Goal: Task Accomplishment & Management: Complete application form

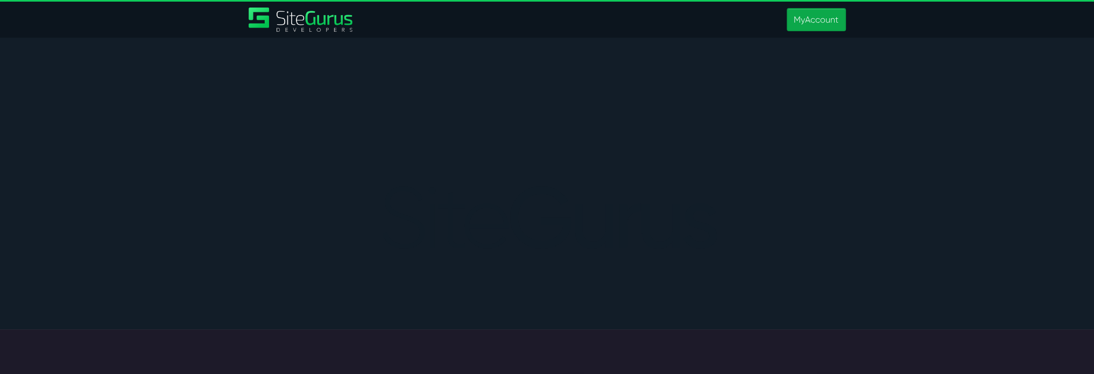
type input "matt.jones@wysi.co.uk"
click at [803, 17] on link "MyAccount" at bounding box center [816, 19] width 59 height 23
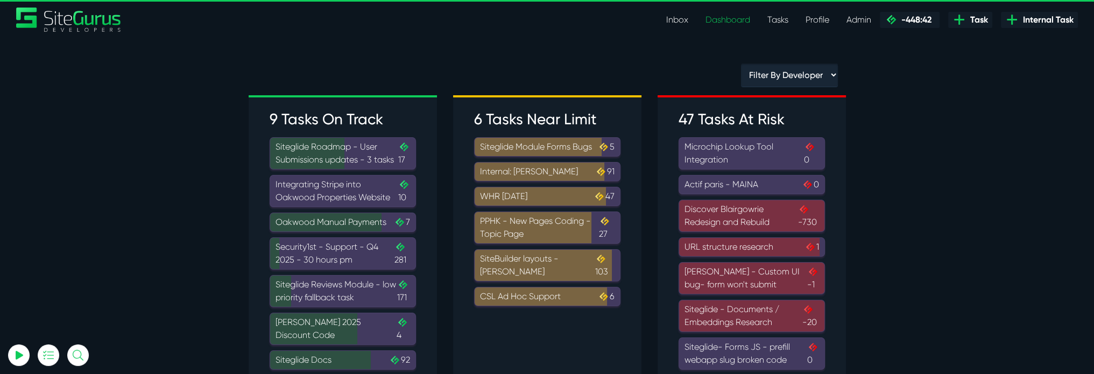
click at [768, 17] on link "Tasks" at bounding box center [778, 20] width 38 height 22
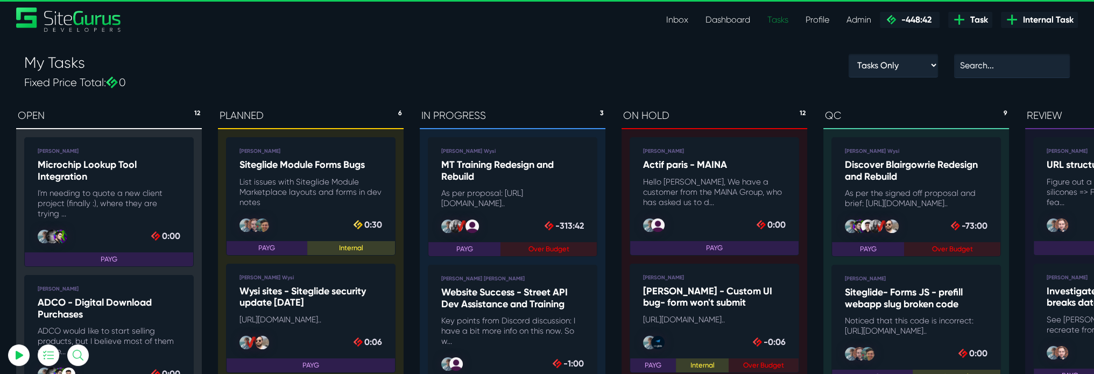
type input "[PERSON_NAME][EMAIL_ADDRESS][PERSON_NAME][DOMAIN_NAME]"
click at [774, 13] on link "Tasks" at bounding box center [778, 20] width 38 height 22
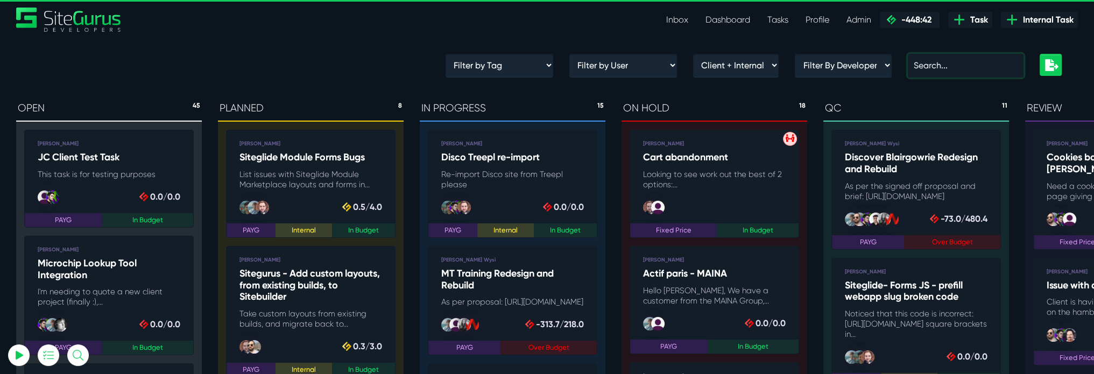
click at [930, 70] on input "text" at bounding box center [966, 66] width 116 height 24
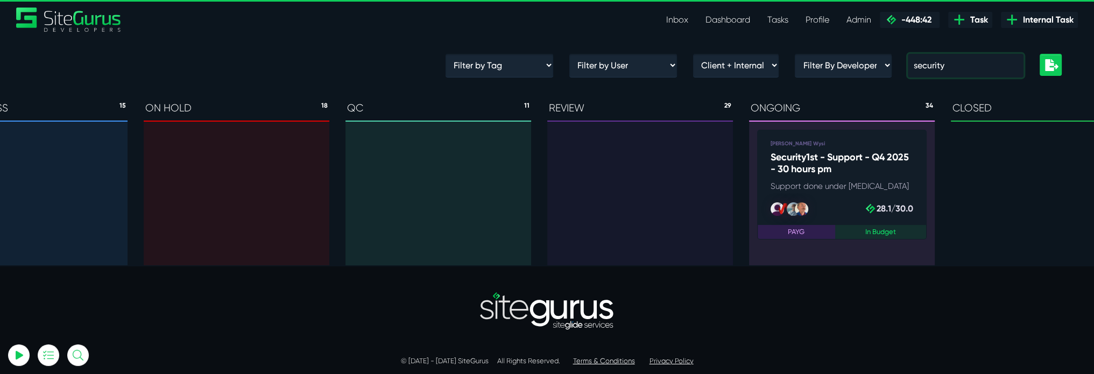
scroll to position [0, 520]
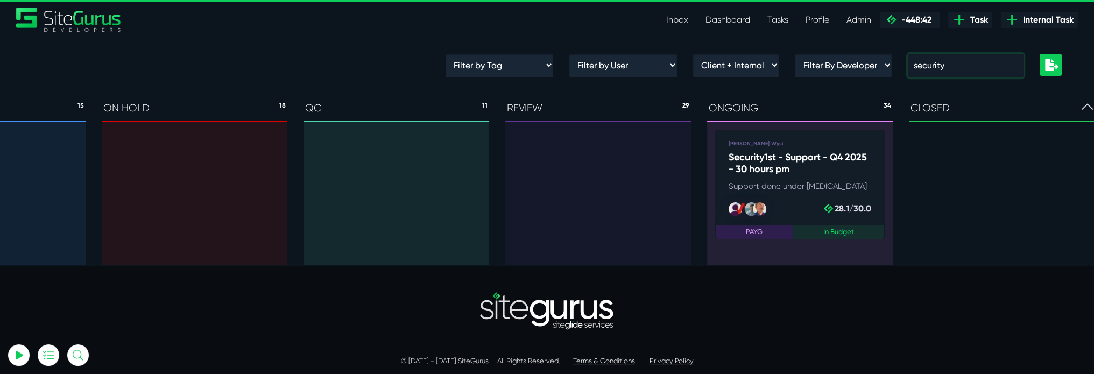
type input "security"
click at [814, 172] on h5 "Security1st - Support - Q4 2025 - 30 hours pm" at bounding box center [800, 163] width 143 height 23
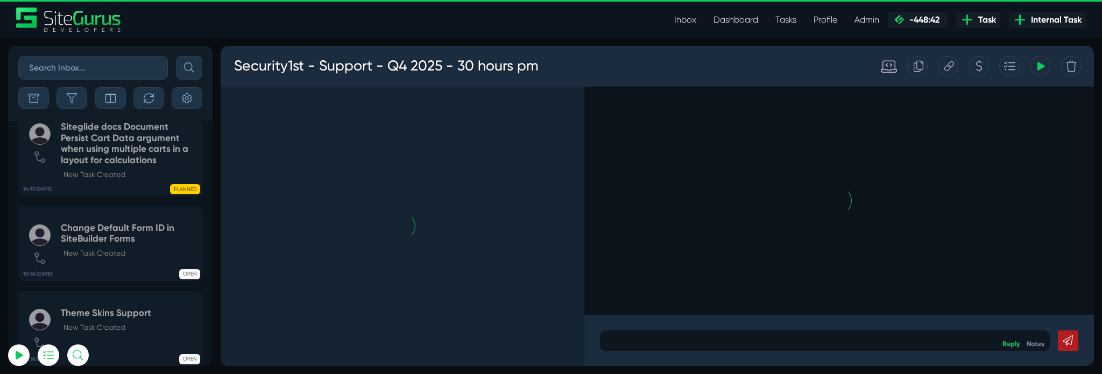
scroll to position [-5371, 0]
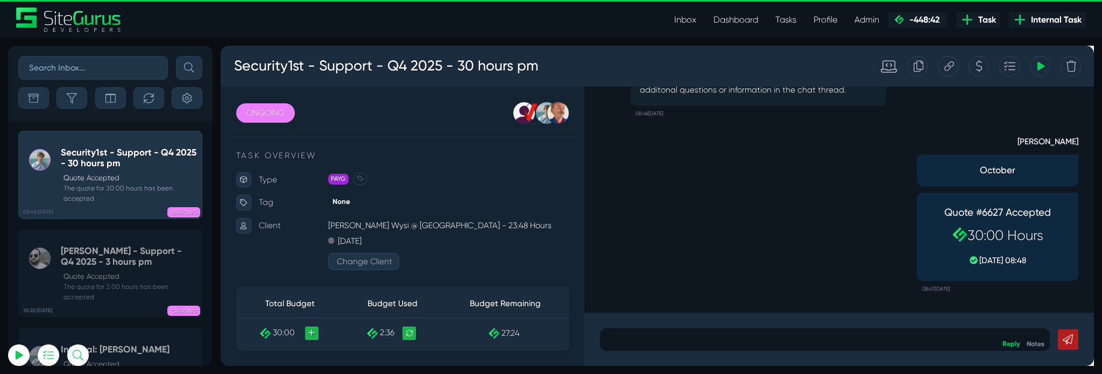
click at [723, 173] on div "[PERSON_NAME] October Quote #6627 Accepted 30:00 Hours [DATE] 08:48 08:47[DATE]" at bounding box center [872, 218] width 504 height 185
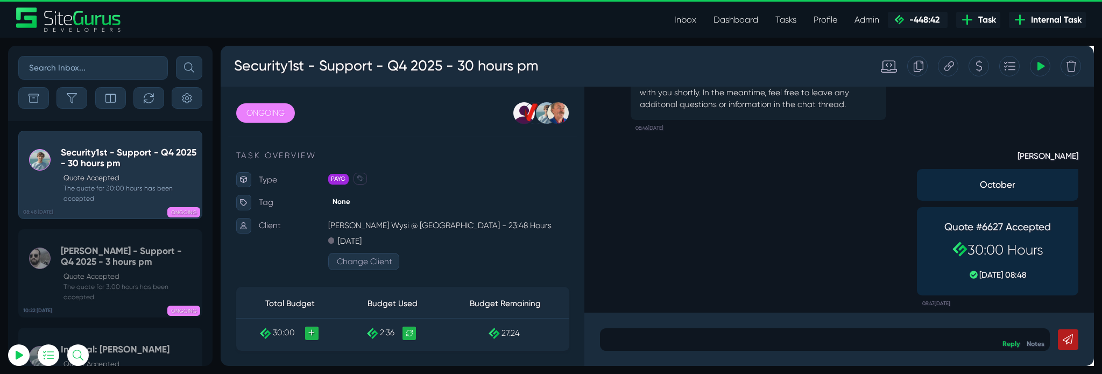
scroll to position [0, 0]
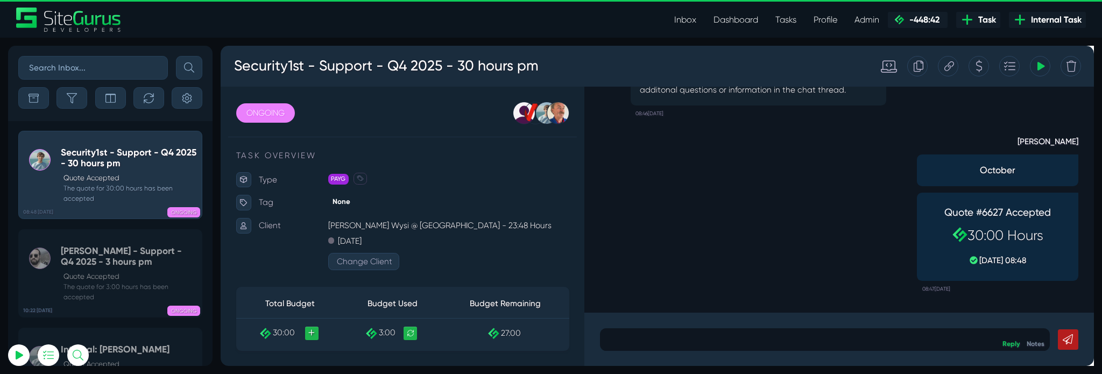
type input "[PERSON_NAME][EMAIL_ADDRESS][PERSON_NAME][DOMAIN_NAME]"
click at [1046, 19] on span "Internal Task" at bounding box center [1054, 19] width 55 height 13
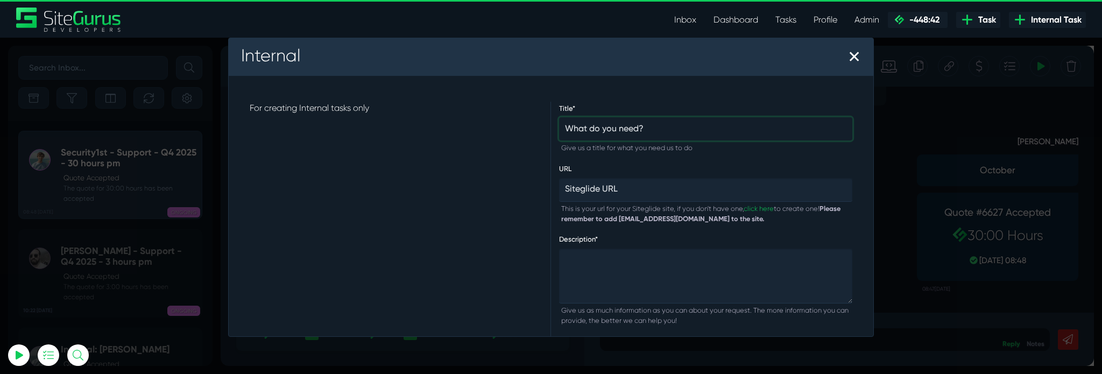
click at [598, 128] on input "text" at bounding box center [705, 129] width 293 height 24
type input "Delete the old Security 1st site from the server"
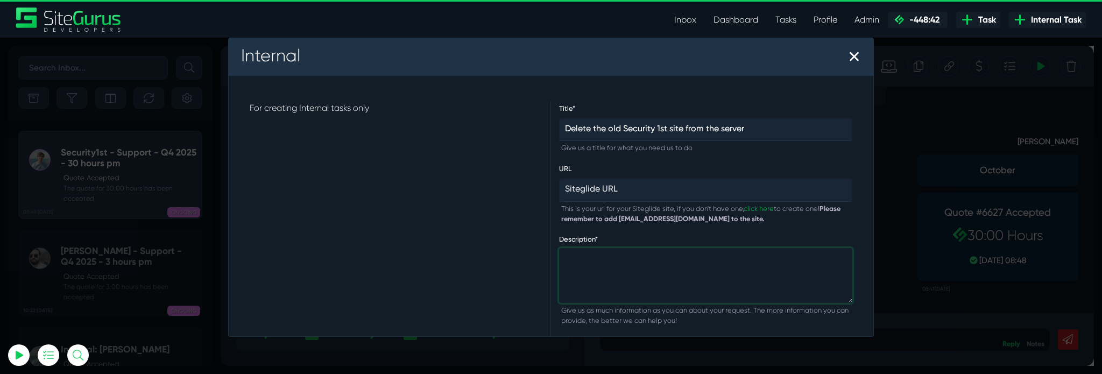
click at [623, 283] on textarea at bounding box center [705, 275] width 293 height 55
click at [589, 267] on textarea at bounding box center [705, 275] width 293 height 55
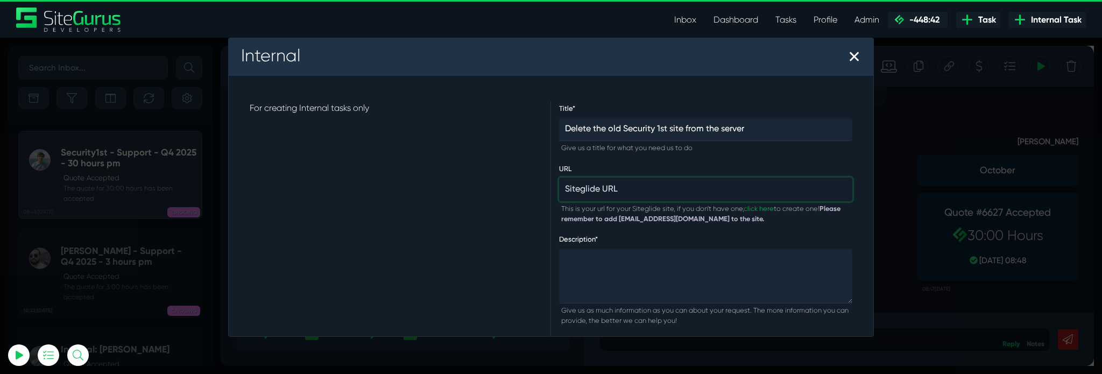
click at [627, 185] on input "text" at bounding box center [705, 190] width 293 height 24
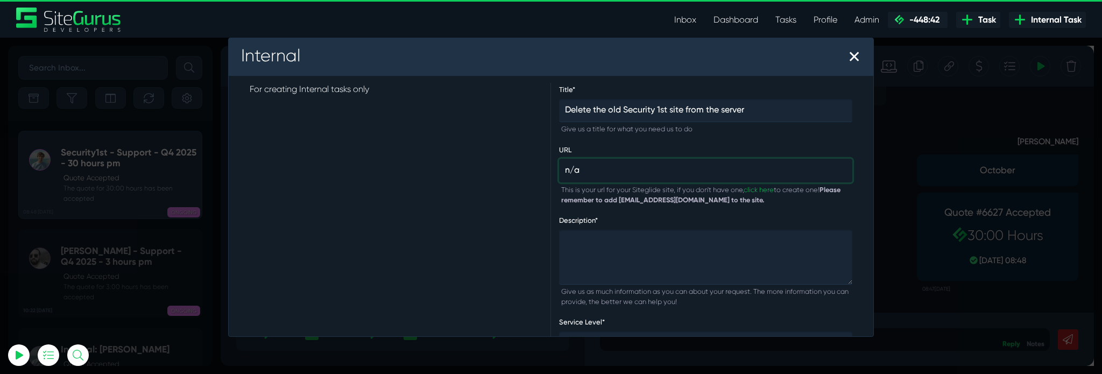
scroll to position [72, 0]
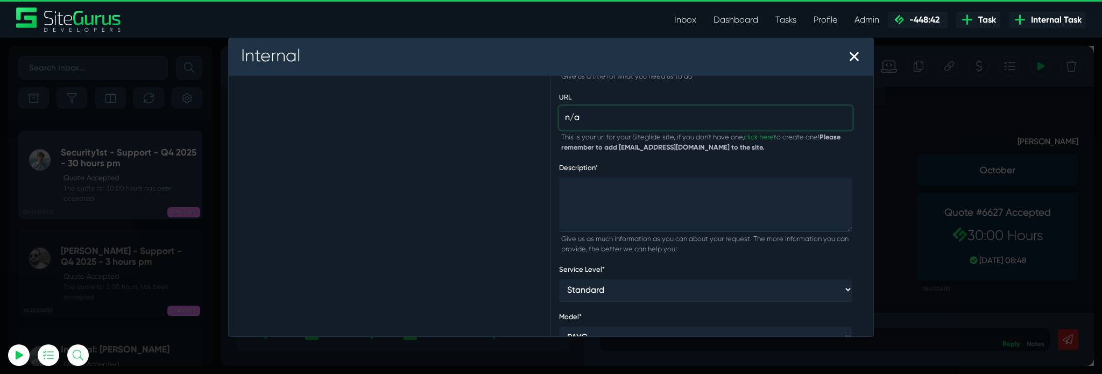
type input "n/a"
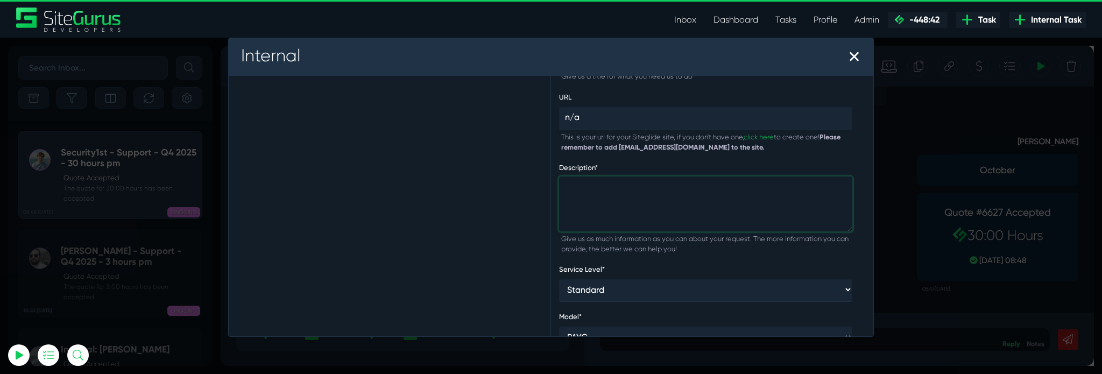
click at [616, 176] on textarea at bounding box center [705, 203] width 293 height 55
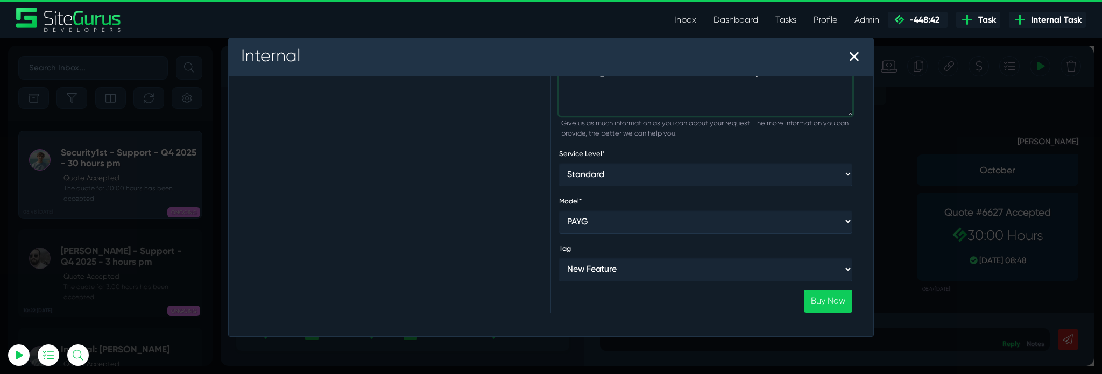
scroll to position [188, 0]
type textarea "[PERSON_NAME] will send written confirmation by email."
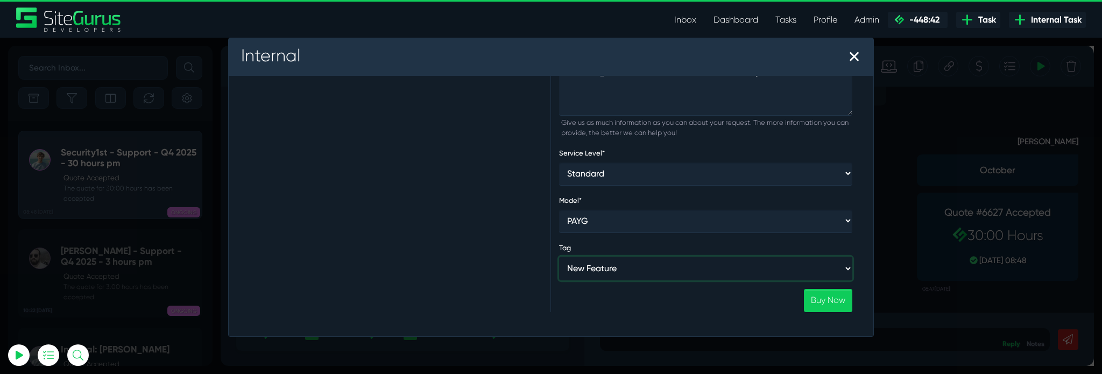
click at [768, 268] on select "New Feature Roadmap Bug Fix New Project Roadmap Fast-Track Training Module Deve…" at bounding box center [705, 268] width 293 height 23
click at [817, 292] on link "Buy Now" at bounding box center [828, 300] width 48 height 23
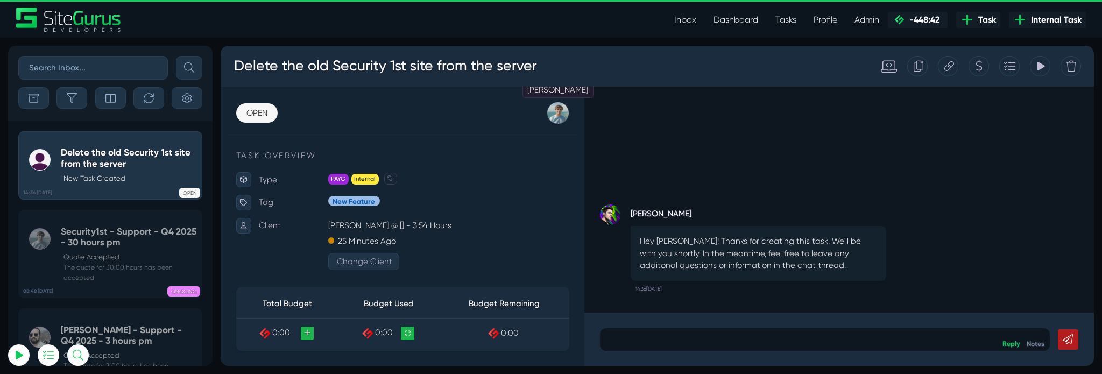
type input "[PERSON_NAME][EMAIL_ADDRESS][PERSON_NAME][DOMAIN_NAME]"
click at [581, 117] on div at bounding box center [576, 117] width 24 height 24
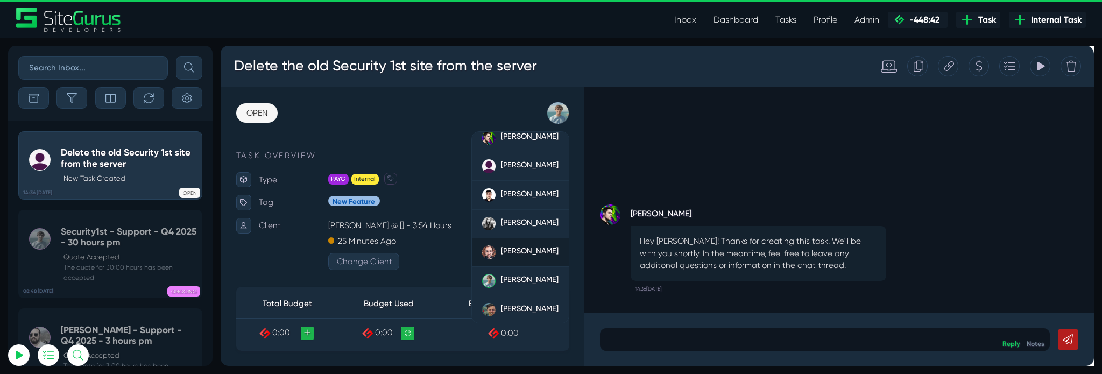
scroll to position [75, 0]
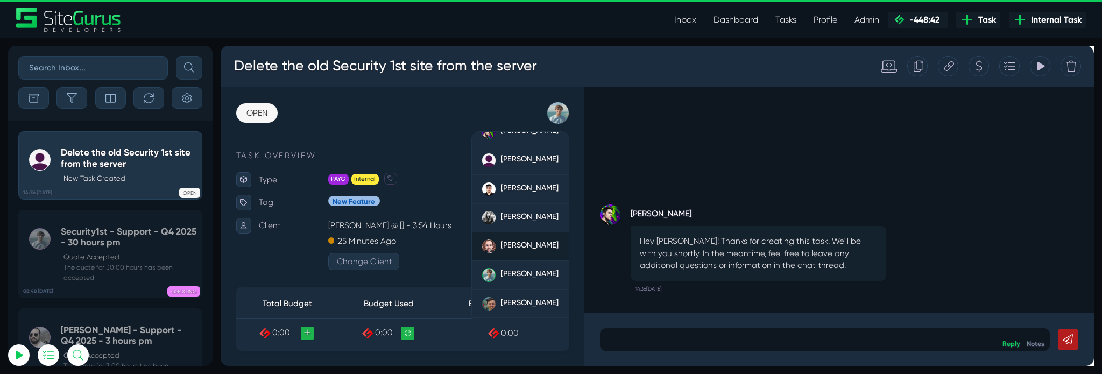
click at [526, 251] on span "[PERSON_NAME]" at bounding box center [545, 256] width 61 height 10
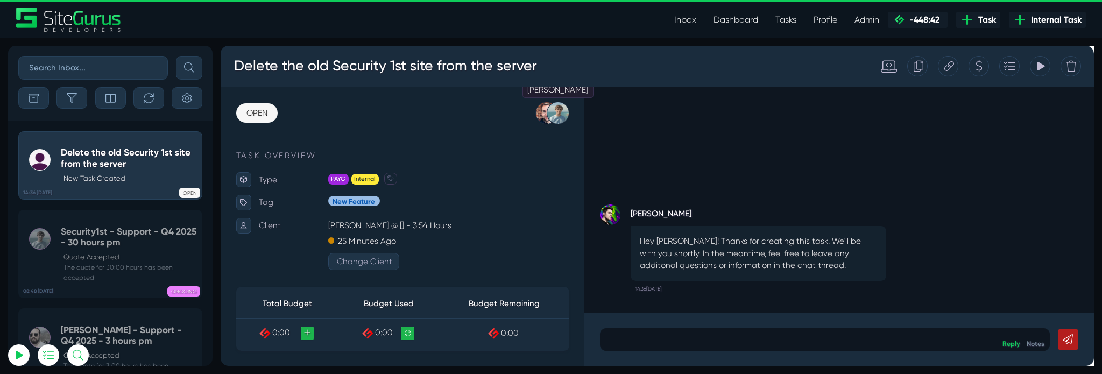
click at [573, 121] on div at bounding box center [576, 117] width 24 height 24
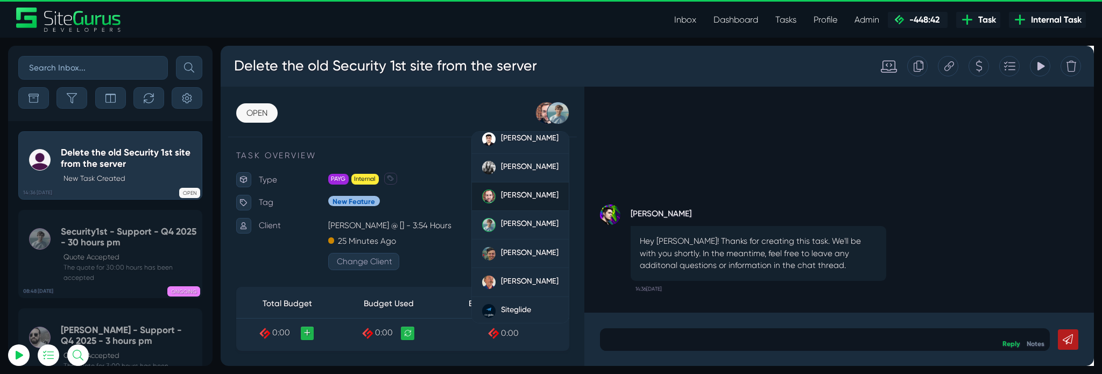
scroll to position [129, 0]
click at [517, 288] on span "[PERSON_NAME]" at bounding box center [545, 293] width 61 height 10
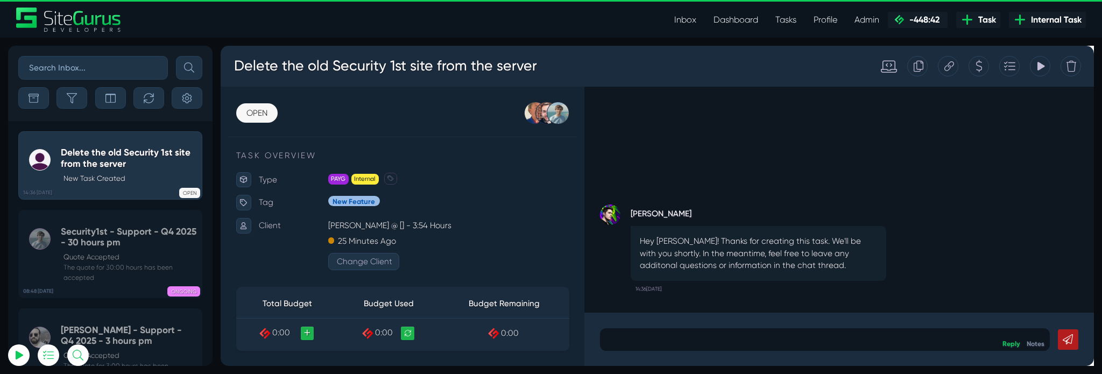
click at [733, 151] on div "Josh Carter Hey Matt! Thanks for creating this task. We'll be with you shortly.…" at bounding box center [872, 208] width 536 height 238
